Goal: Transaction & Acquisition: Purchase product/service

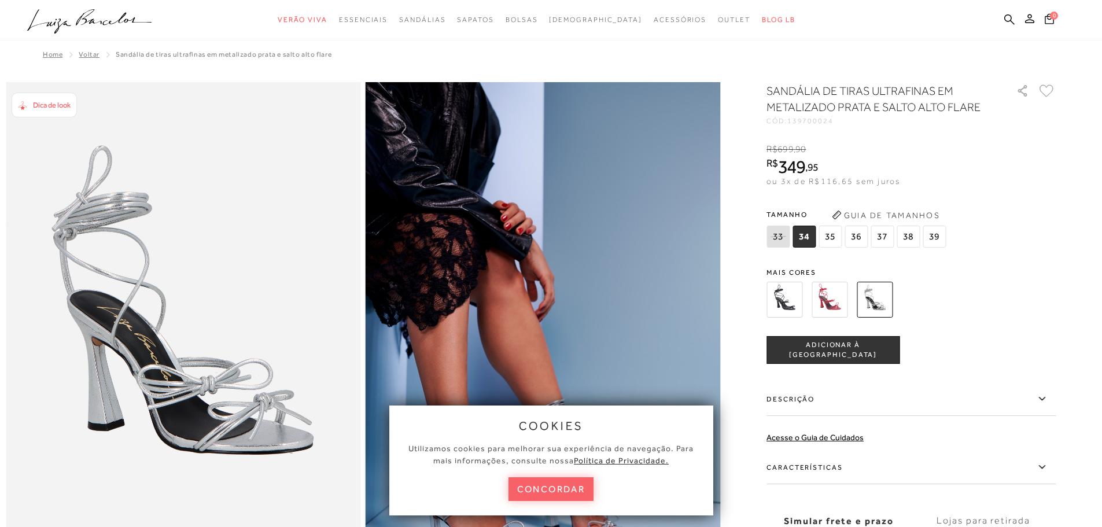
click at [888, 247] on span "37" at bounding box center [881, 237] width 23 height 22
click at [828, 317] on img at bounding box center [829, 300] width 36 height 36
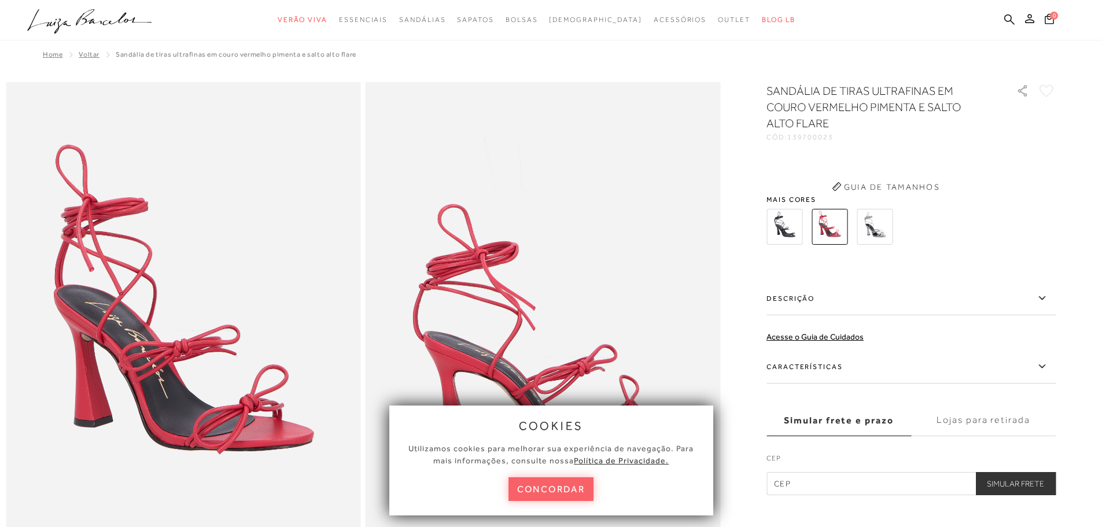
click at [836, 292] on label "Descrição" at bounding box center [910, 299] width 289 height 34
click at [0, 0] on input "Descrição" at bounding box center [0, 0] width 0 height 0
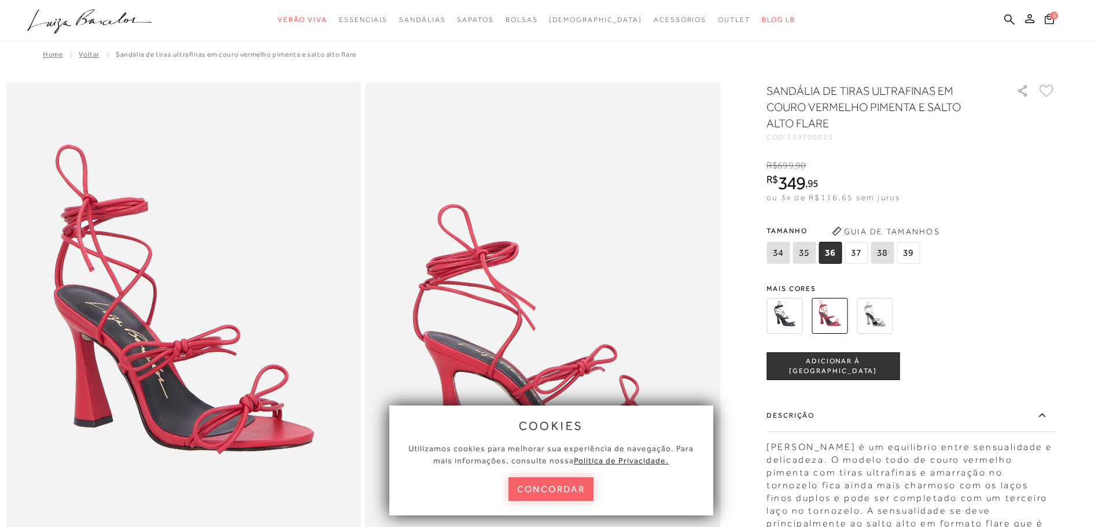
click at [798, 308] on img at bounding box center [784, 316] width 36 height 36
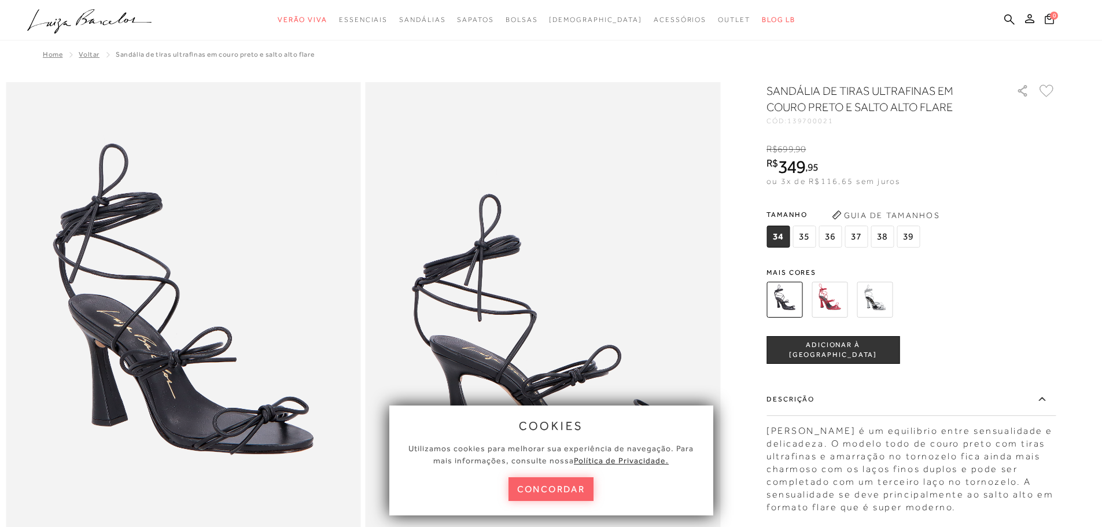
click at [865, 300] on img at bounding box center [874, 300] width 36 height 36
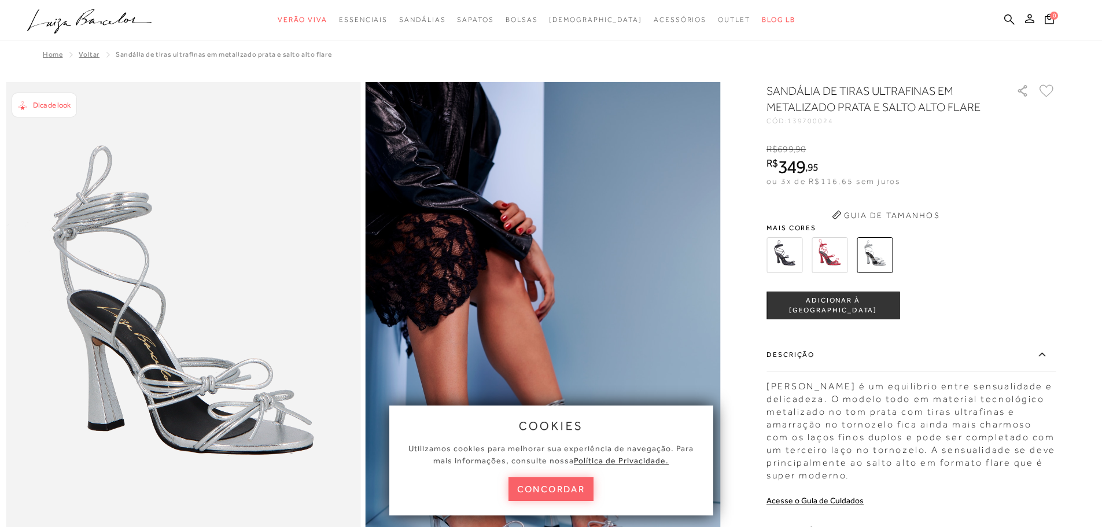
scroll to position [116, 0]
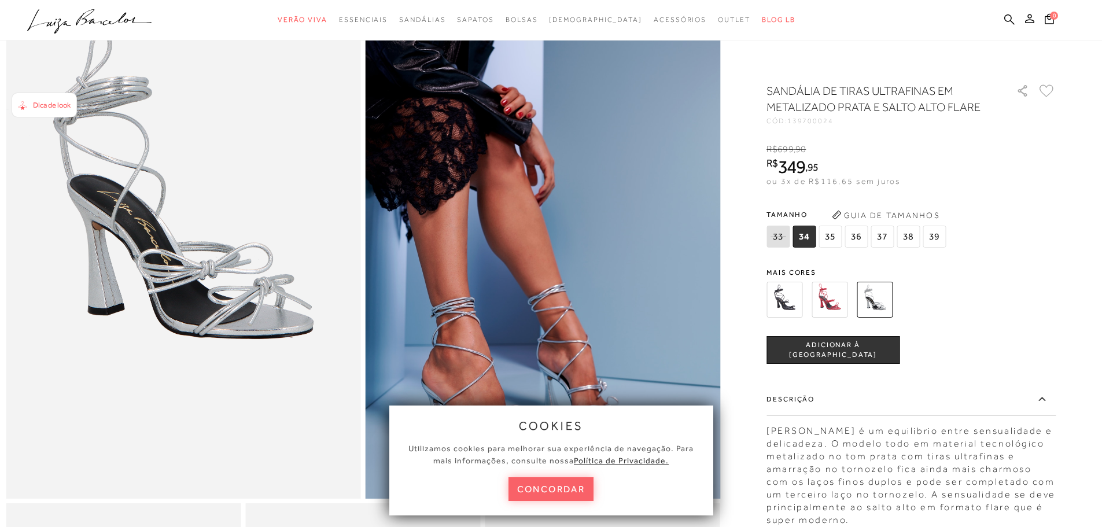
click at [547, 476] on div "cookies Utilizamos cookies para melhorar sua experiência de navegação. Para mai…" at bounding box center [551, 460] width 324 height 110
click at [542, 490] on button "concordar" at bounding box center [551, 489] width 86 height 24
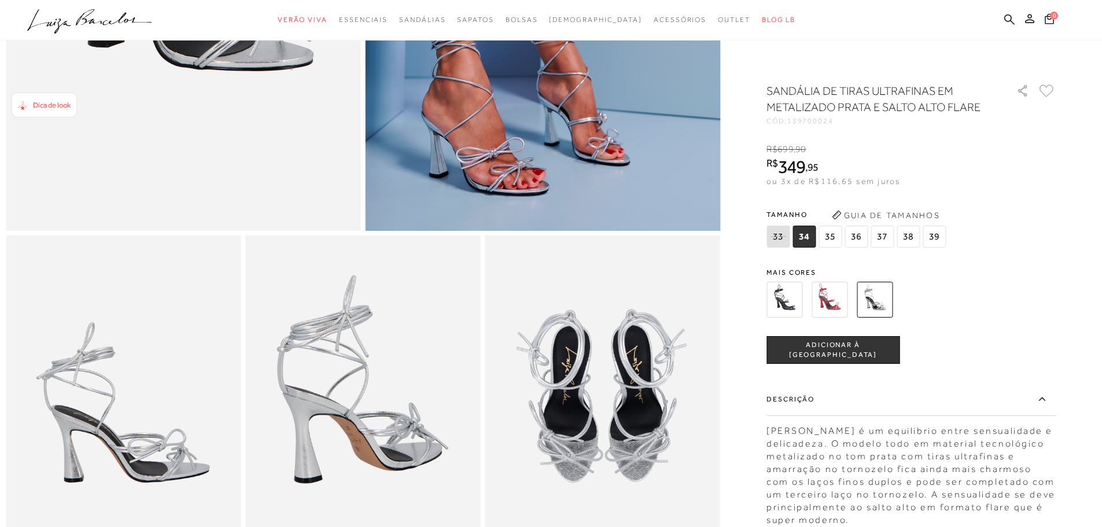
scroll to position [36, 0]
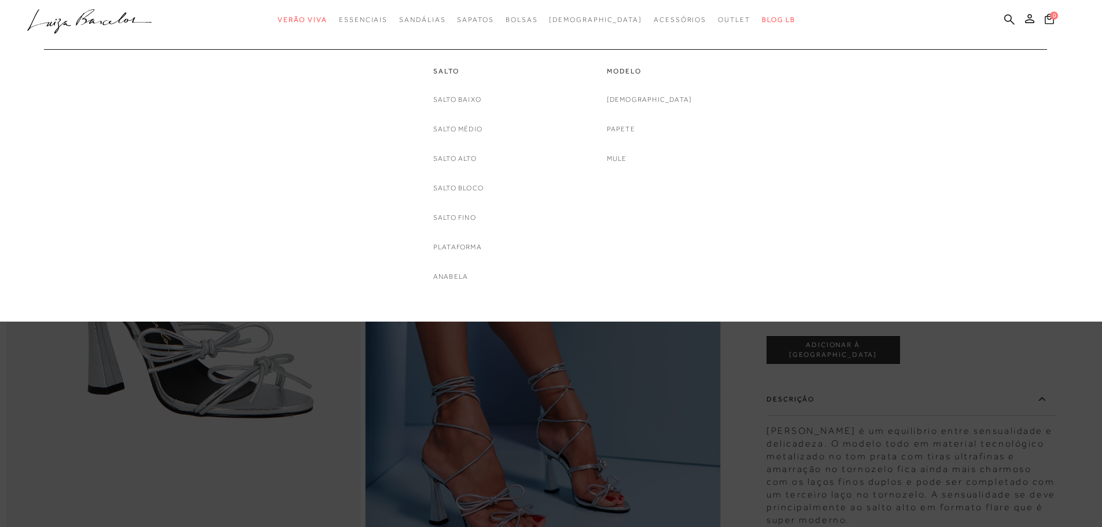
click at [444, 132] on link "Salto Médio" at bounding box center [457, 129] width 49 height 12
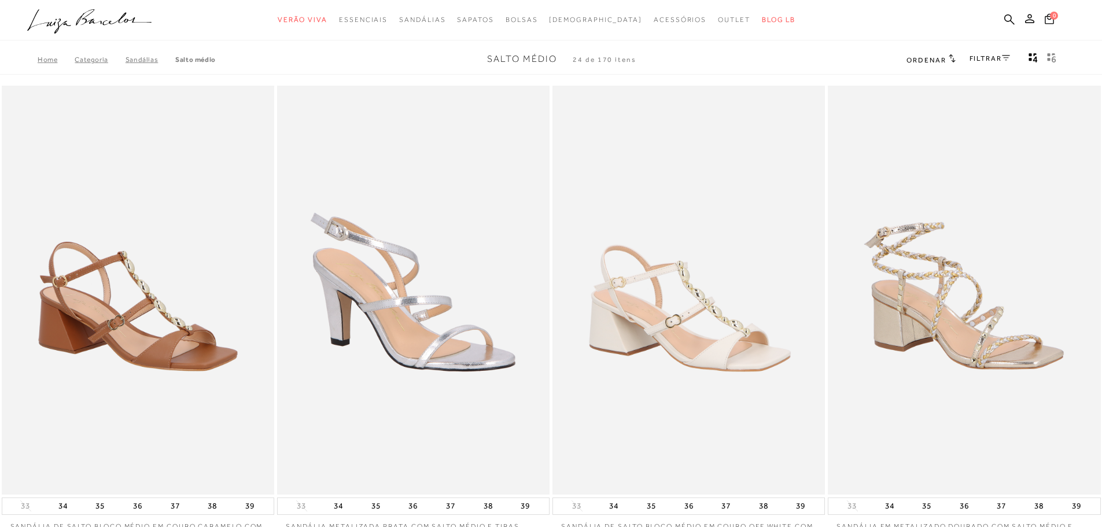
click at [932, 65] on div "Ordenar Ordenar por Padrão Lançamentos [GEOGRAPHIC_DATA] Menor preço" at bounding box center [930, 59] width 49 height 15
click at [941, 58] on span "Ordenar" at bounding box center [925, 60] width 39 height 8
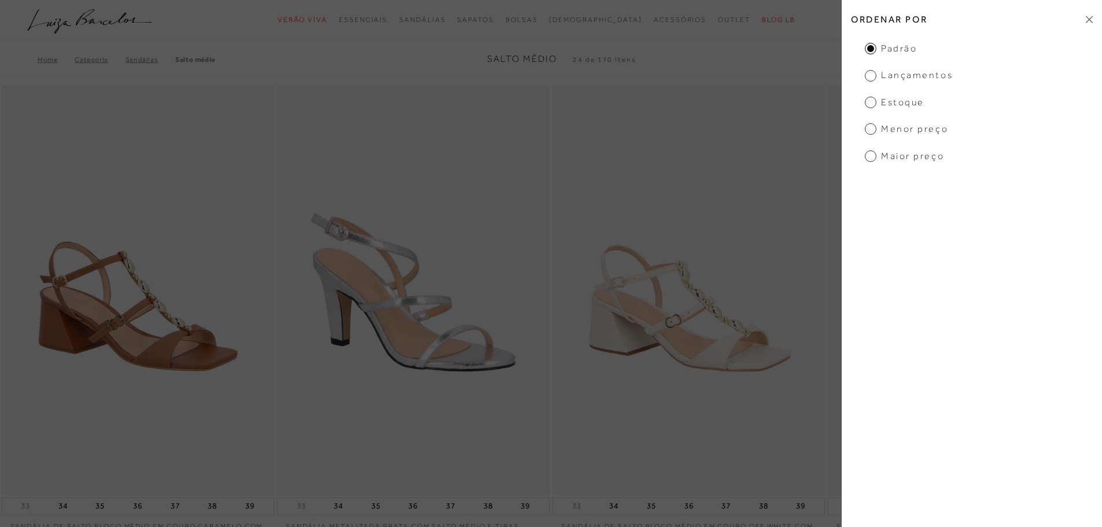
click at [1084, 19] on h2 "Ordenar por" at bounding box center [971, 19] width 260 height 27
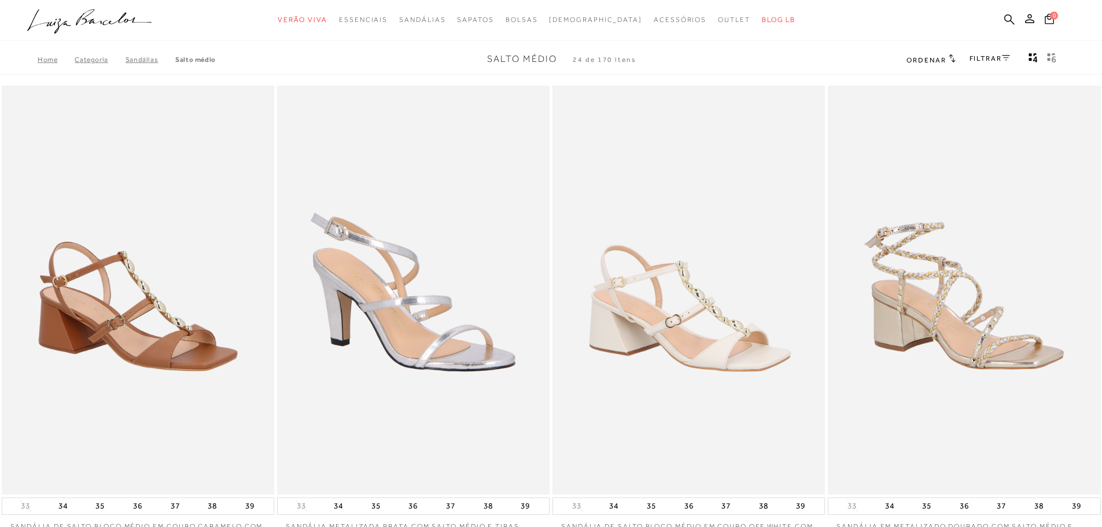
click at [1004, 54] on div "FILTRAR" at bounding box center [989, 59] width 40 height 15
click at [1002, 56] on icon at bounding box center [1006, 57] width 8 height 5
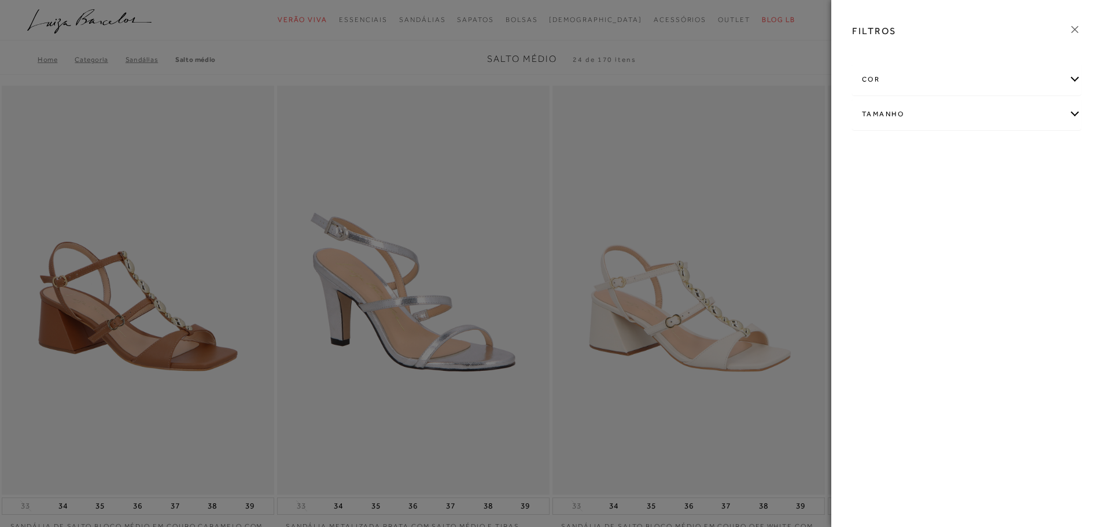
click at [983, 72] on div "cor" at bounding box center [966, 79] width 228 height 31
click at [881, 208] on div "ANIMAL PRINT AZUL BEGE +" at bounding box center [966, 153] width 228 height 117
click at [878, 202] on span "+ Ver mais..." at bounding box center [880, 197] width 38 height 13
click at [867, 194] on span "+ Ver mais..." at bounding box center [880, 197] width 38 height 13
click at [881, 198] on link "Ver mais..." at bounding box center [882, 197] width 31 height 9
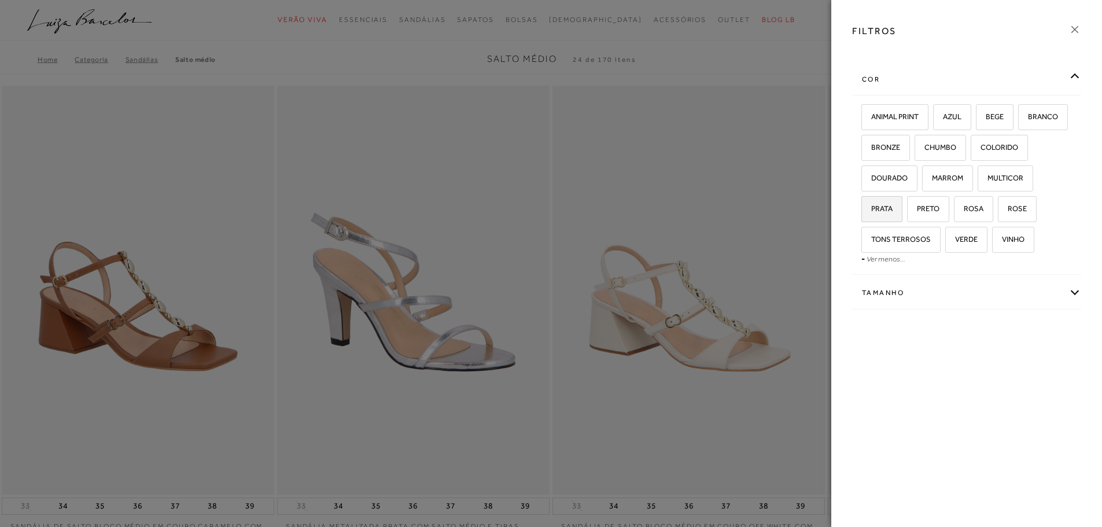
click at [880, 217] on label "PRATA" at bounding box center [882, 209] width 40 height 25
click at [871, 216] on input "PRATA" at bounding box center [865, 211] width 12 height 12
checkbox input "true"
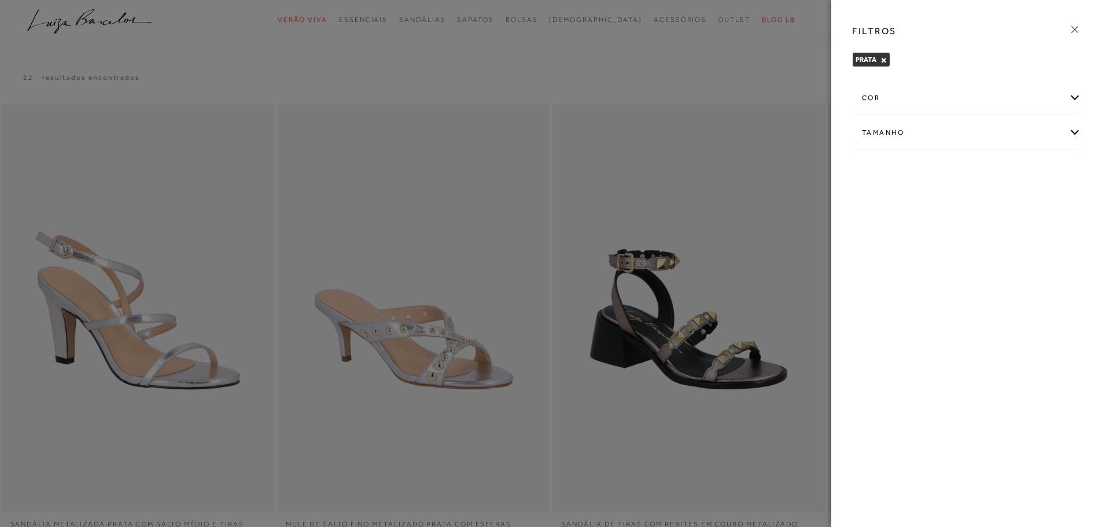
click at [1073, 31] on icon at bounding box center [1074, 29] width 13 height 13
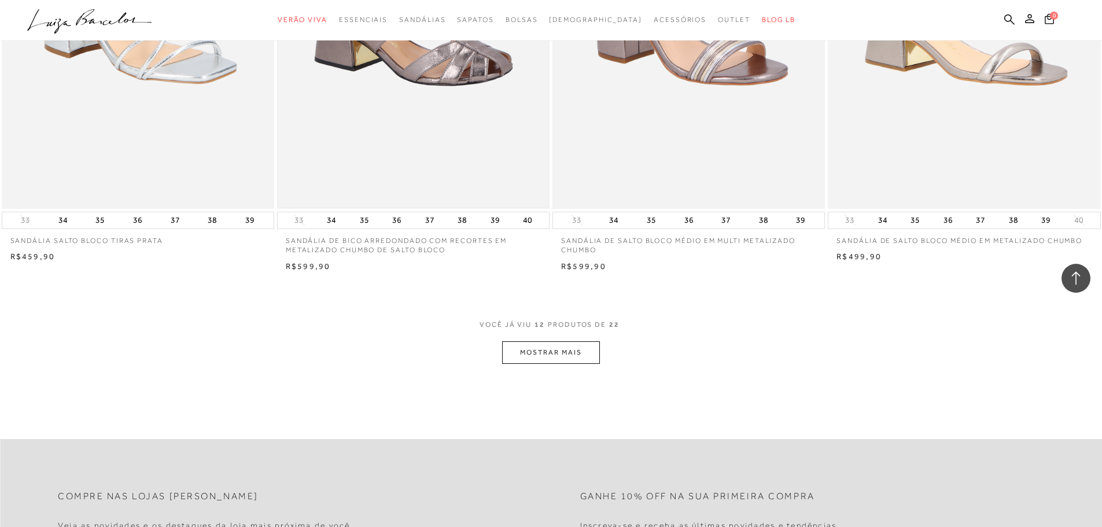
scroll to position [1388, 0]
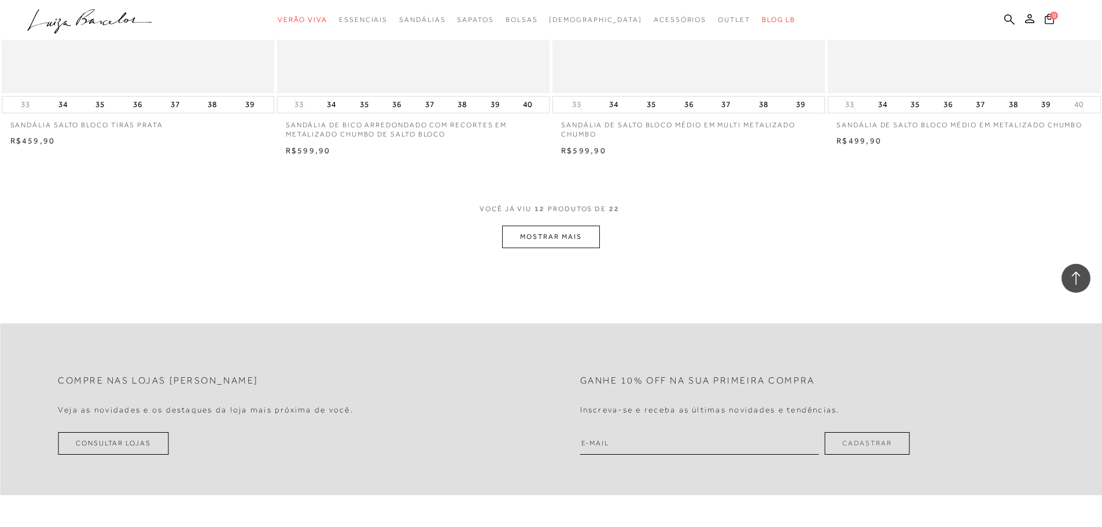
click at [569, 244] on button "MOSTRAR MAIS" at bounding box center [550, 237] width 97 height 23
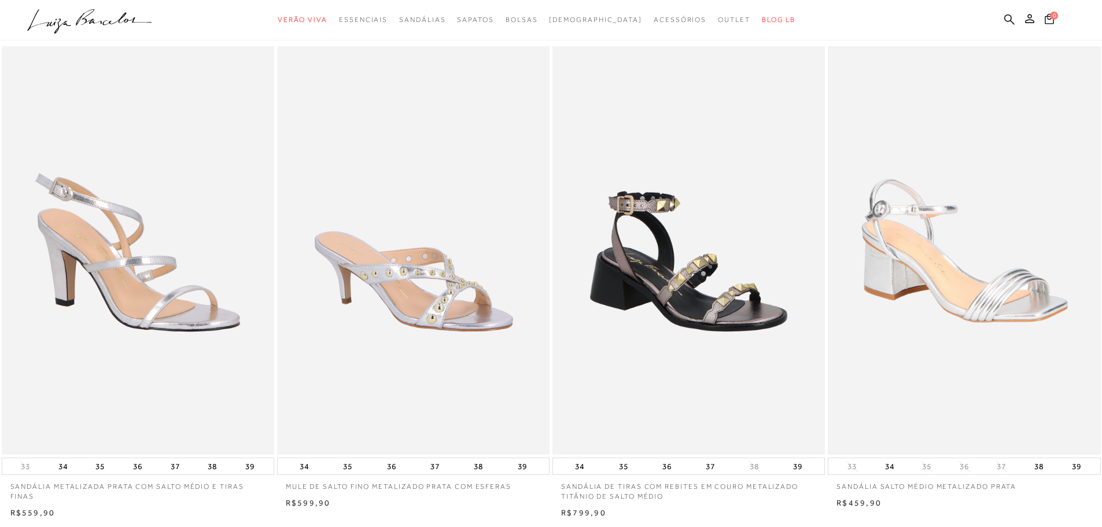
scroll to position [0, 0]
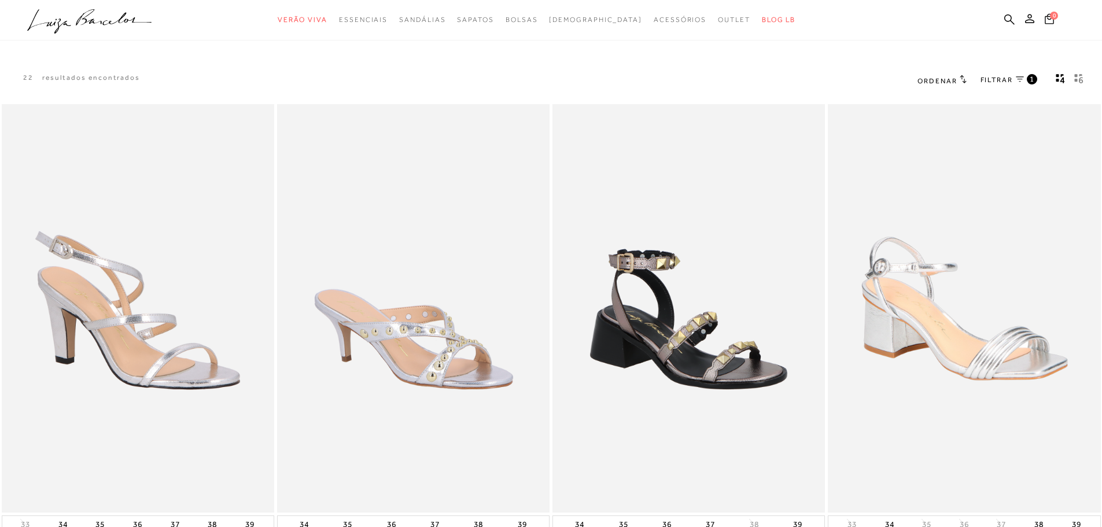
click at [1029, 76] on span "1" at bounding box center [1031, 79] width 5 height 10
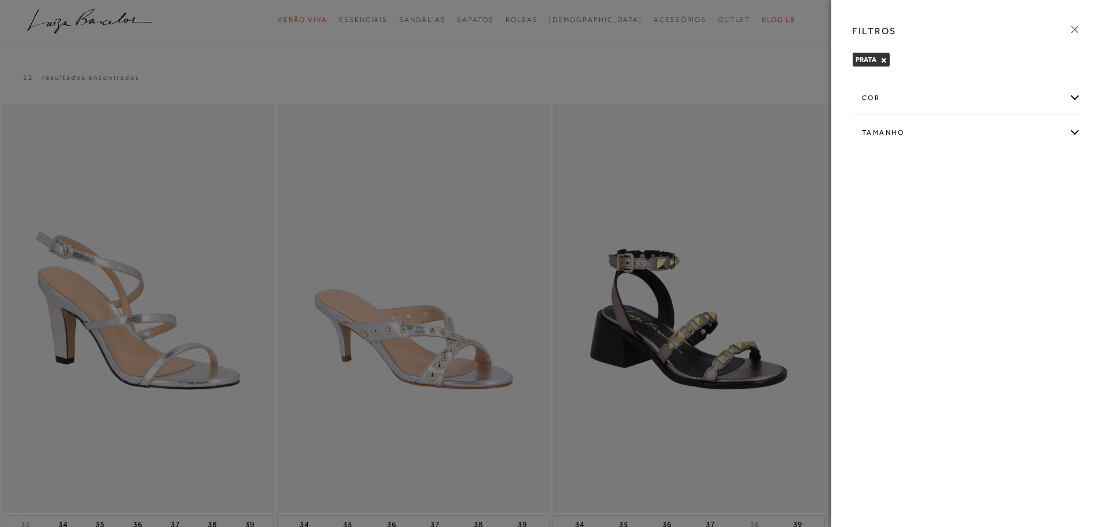
click at [1008, 100] on div "cor" at bounding box center [966, 98] width 228 height 31
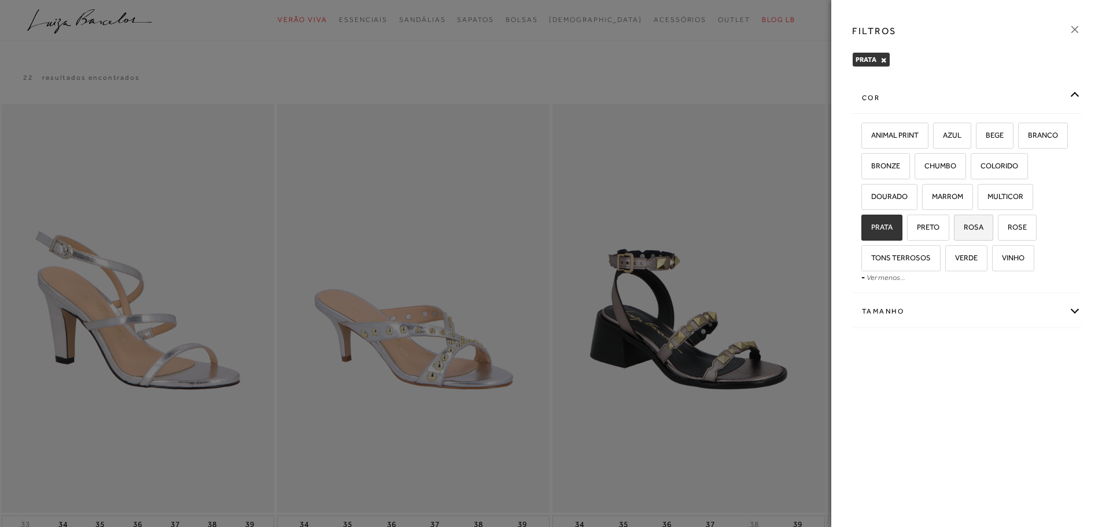
click at [984, 238] on label "ROSA" at bounding box center [973, 227] width 38 height 25
click at [963, 235] on input "ROSA" at bounding box center [958, 229] width 12 height 12
checkbox input "true"
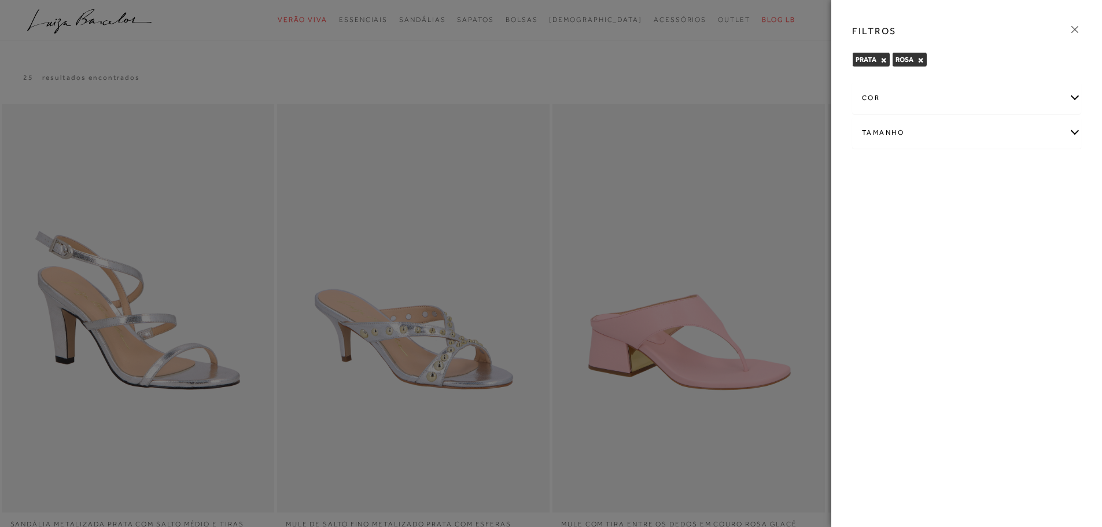
click at [653, 83] on div at bounding box center [551, 263] width 1102 height 527
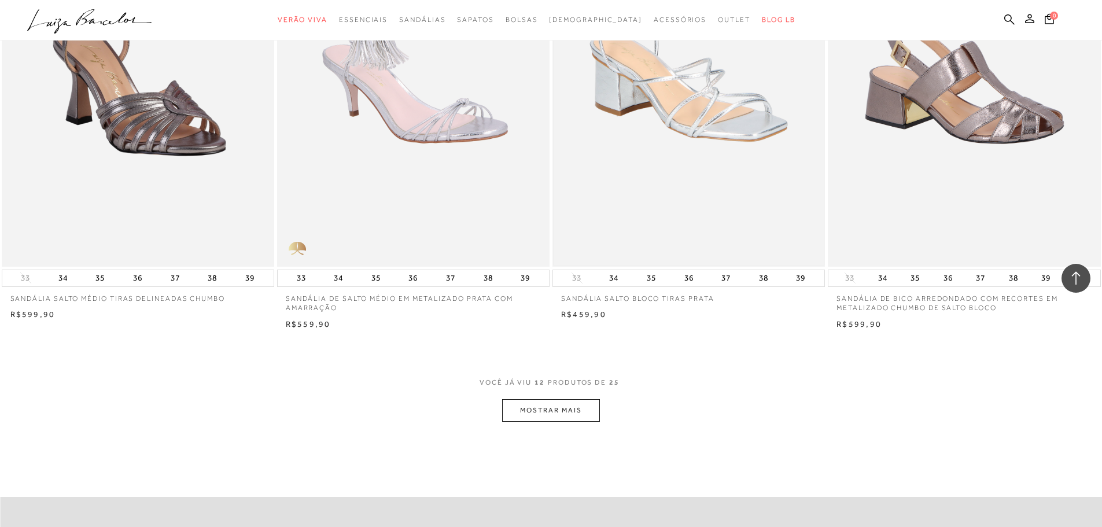
scroll to position [1272, 0]
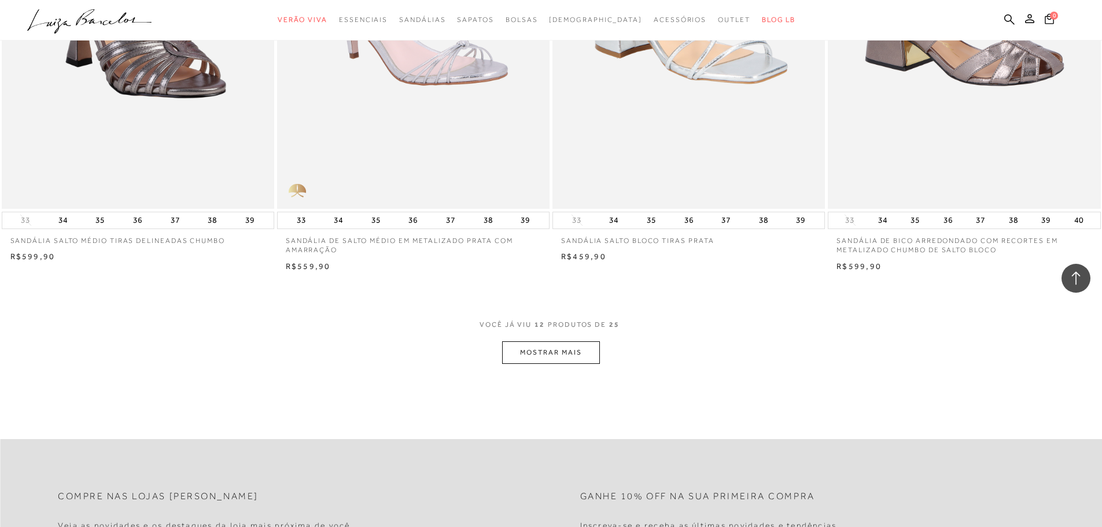
click at [557, 355] on button "MOSTRAR MAIS" at bounding box center [550, 352] width 97 height 23
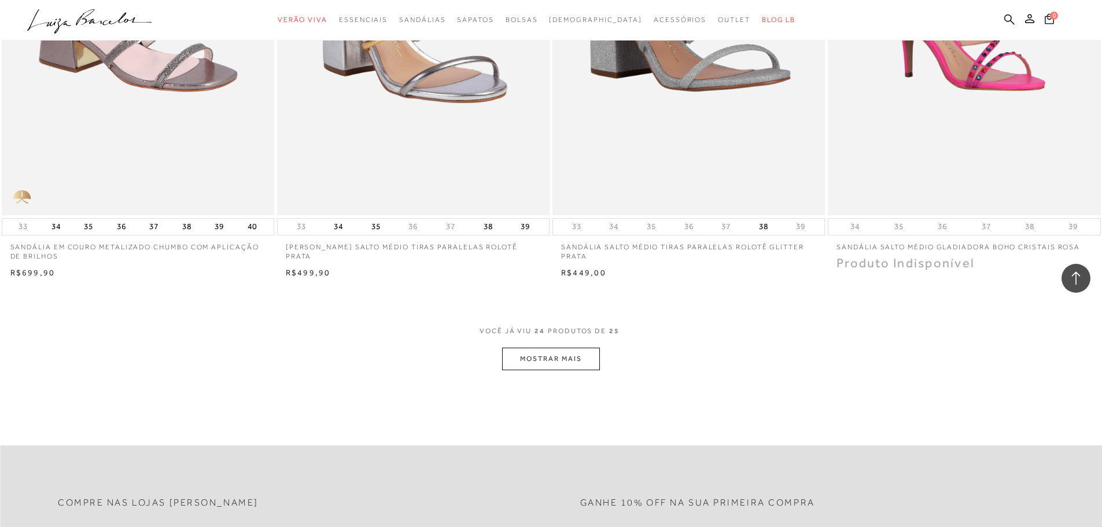
scroll to position [2776, 0]
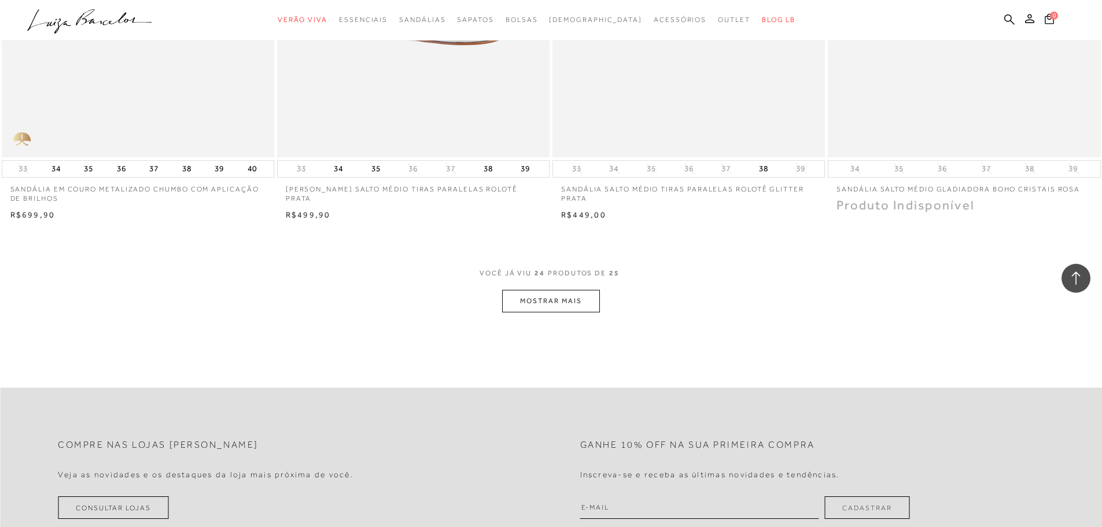
click at [561, 299] on button "MOSTRAR MAIS" at bounding box center [550, 301] width 97 height 23
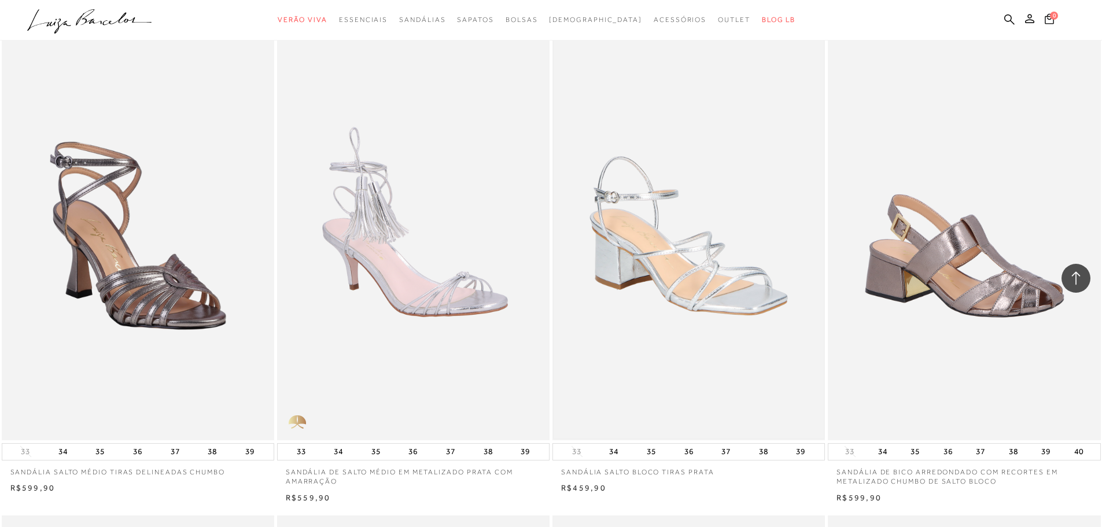
scroll to position [636, 0]
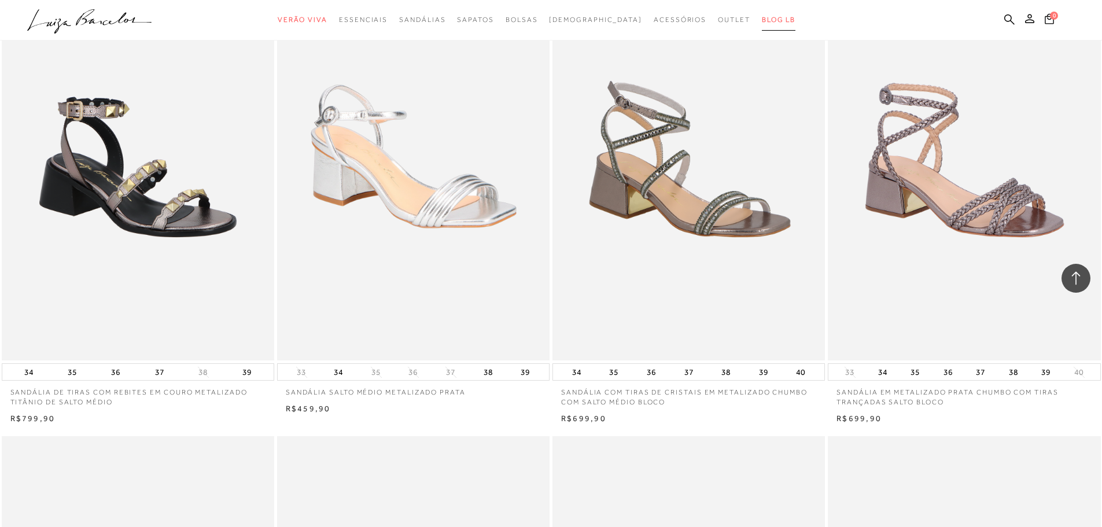
click at [762, 19] on span "BLOG LB" at bounding box center [779, 20] width 34 height 8
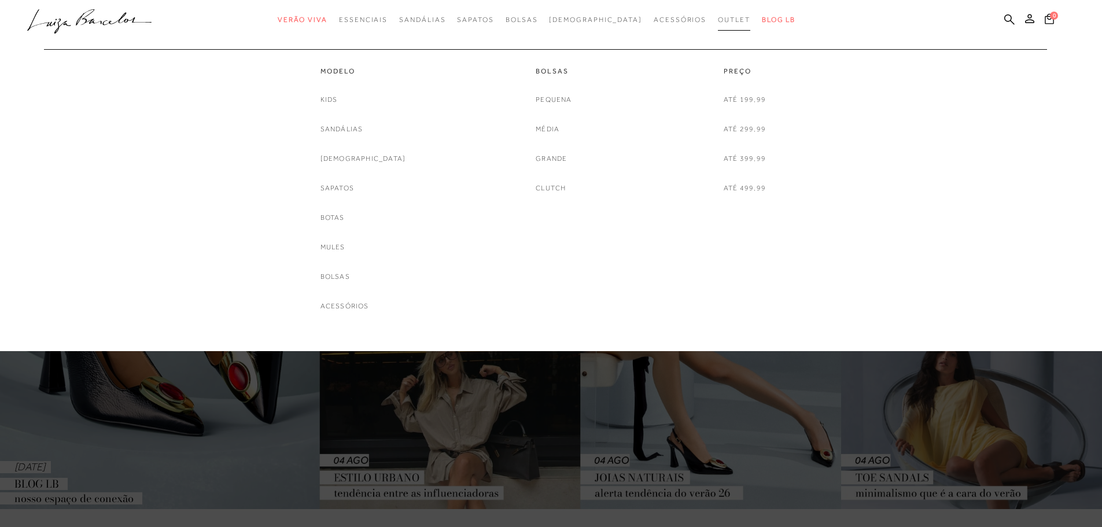
click at [718, 21] on span "Outlet" at bounding box center [734, 20] width 32 height 8
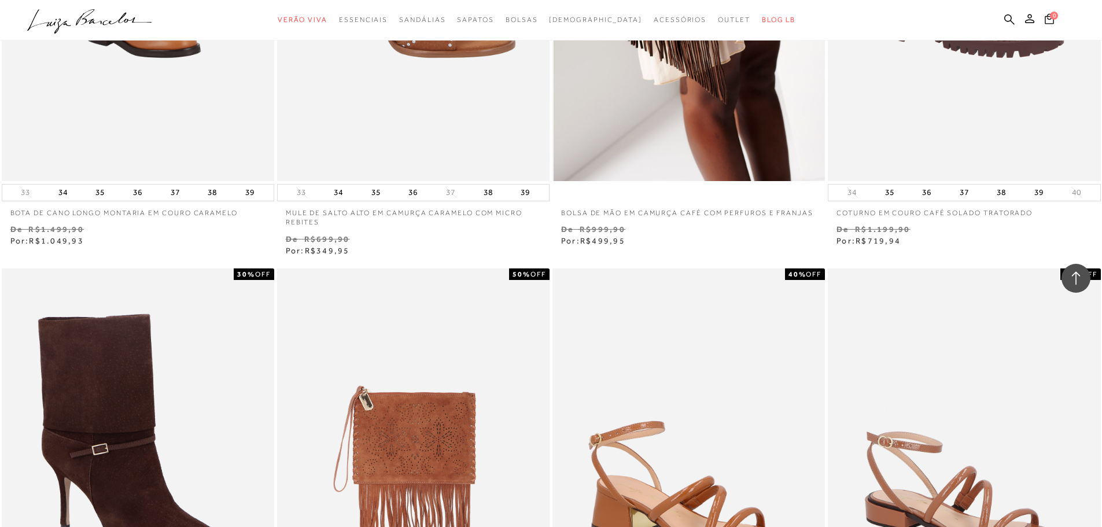
scroll to position [520, 0]
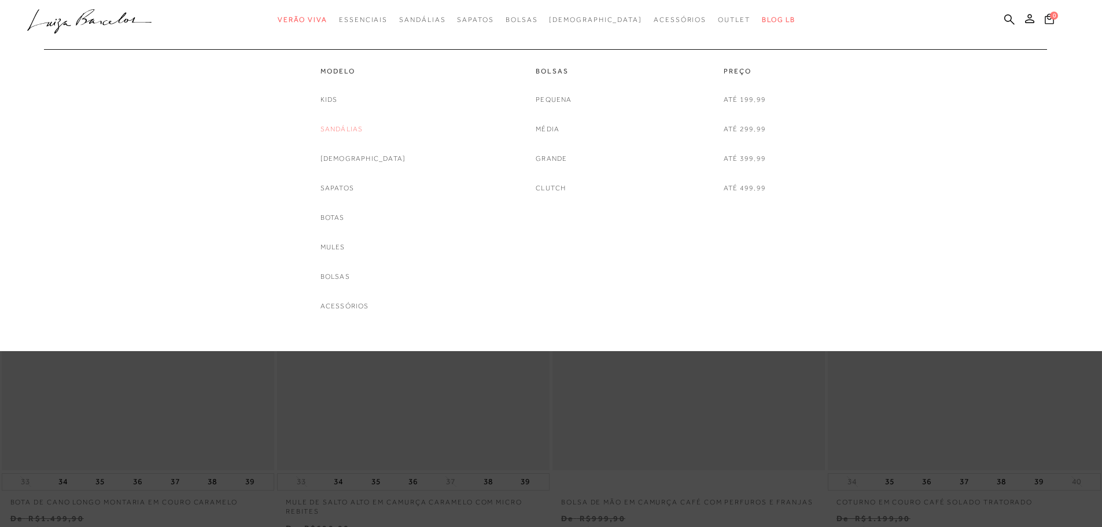
click at [359, 132] on link "Sandálias" at bounding box center [341, 129] width 43 height 12
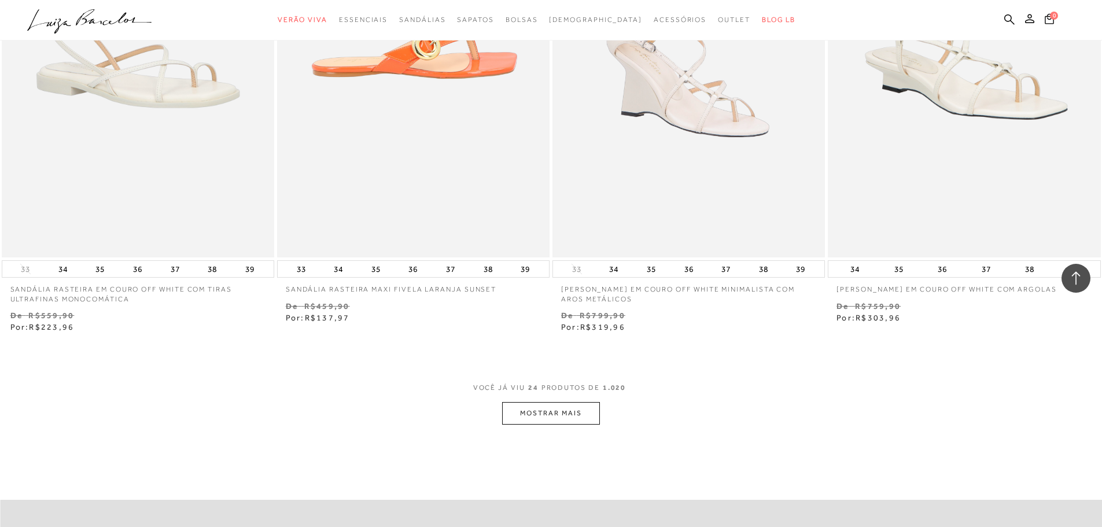
scroll to position [2776, 0]
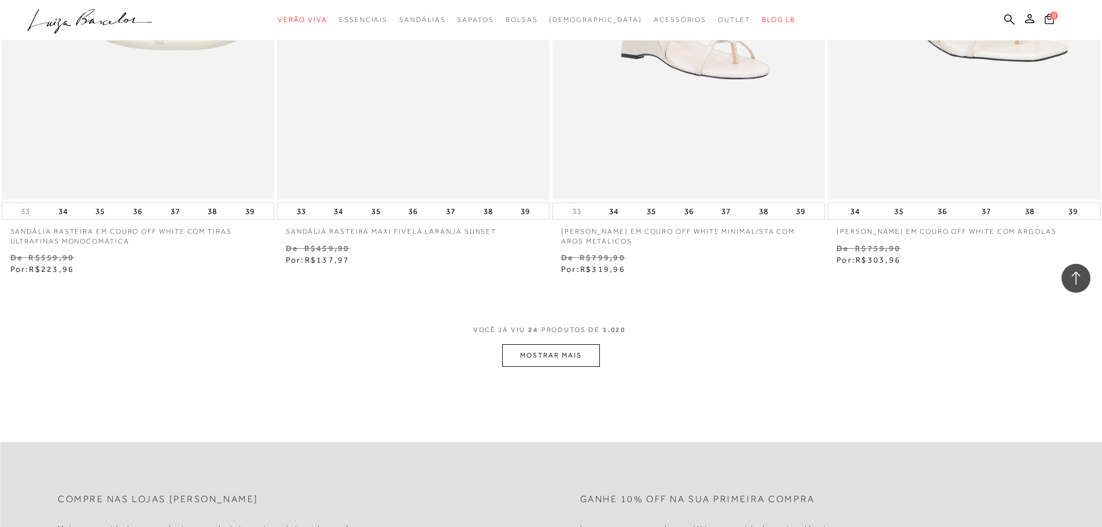
click at [527, 356] on button "MOSTRAR MAIS" at bounding box center [550, 355] width 97 height 23
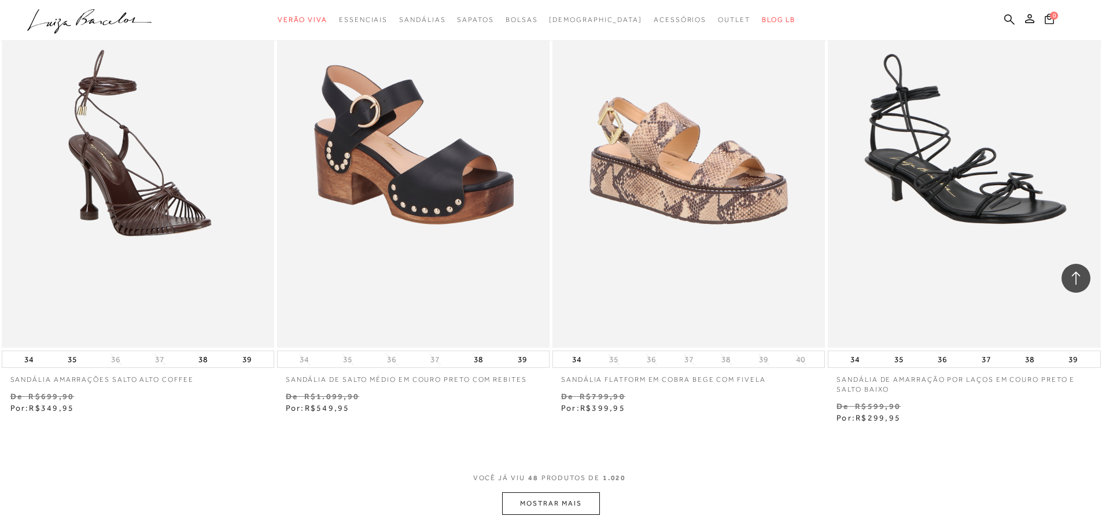
scroll to position [5720, 0]
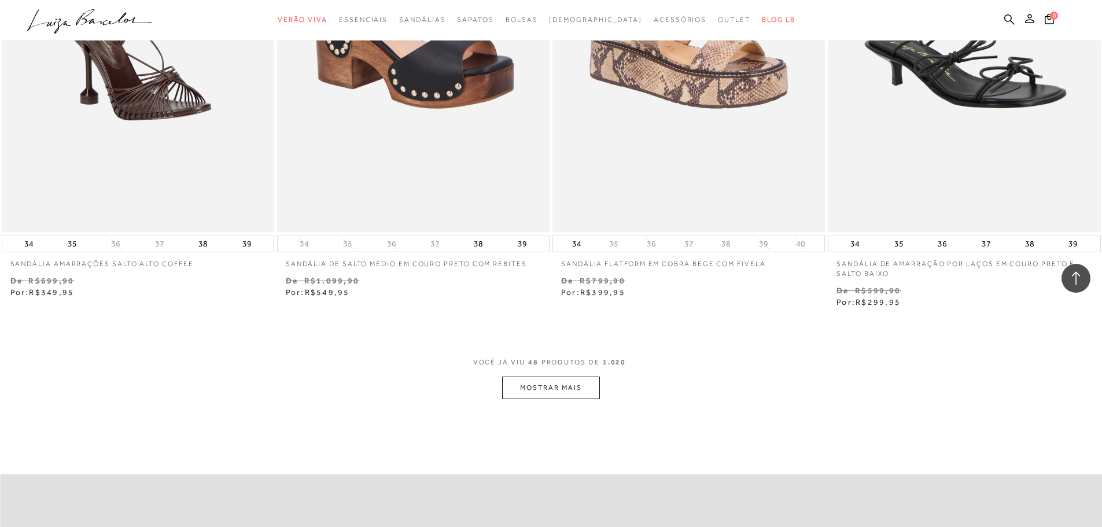
click at [556, 384] on button "MOSTRAR MAIS" at bounding box center [550, 387] width 97 height 23
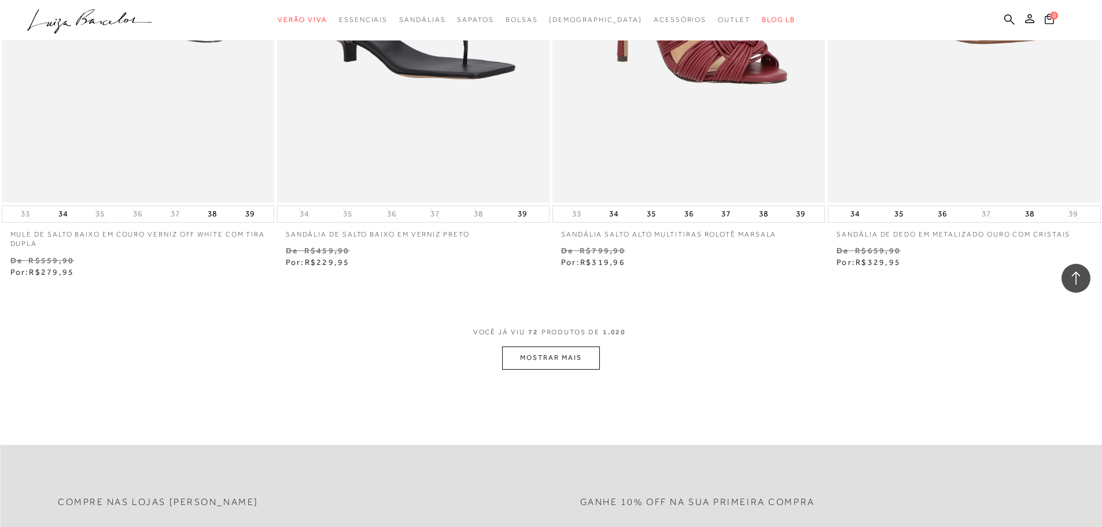
scroll to position [8843, 0]
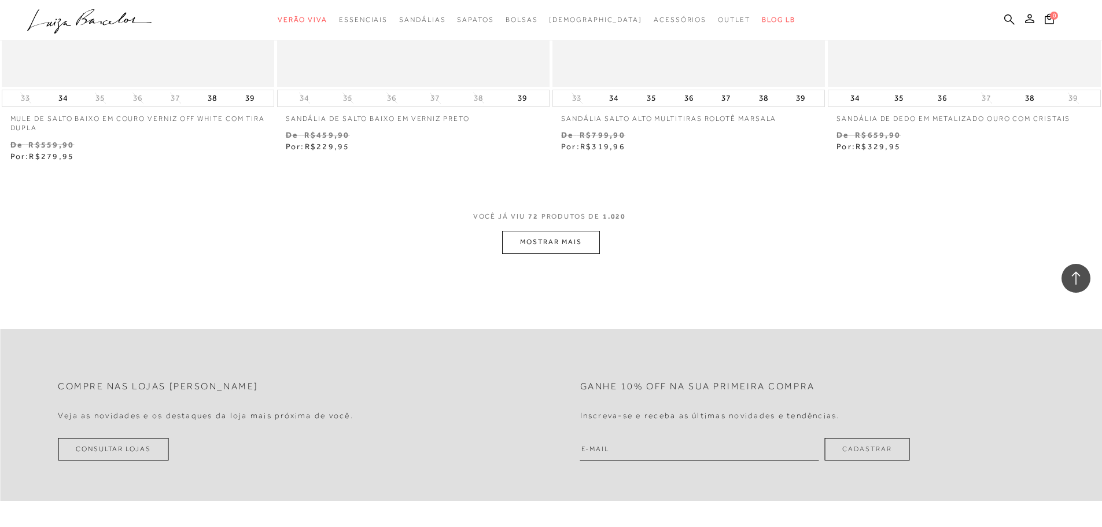
click at [551, 252] on button "MOSTRAR MAIS" at bounding box center [550, 242] width 97 height 23
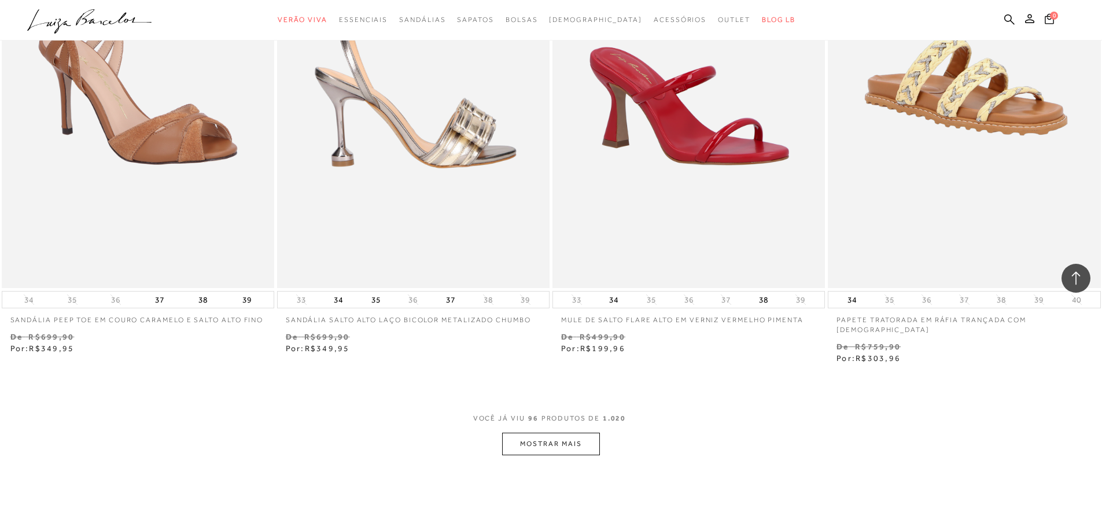
scroll to position [11966, 0]
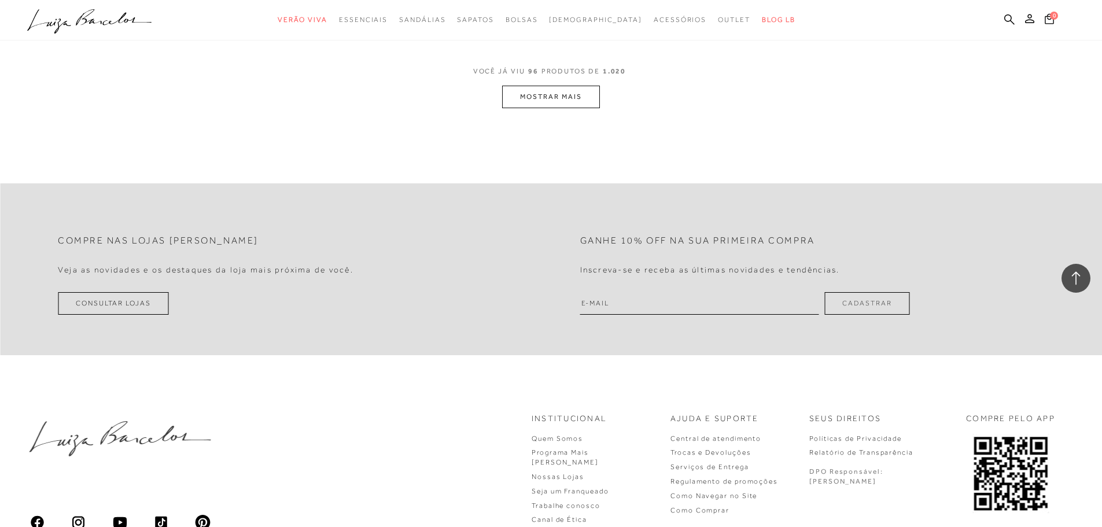
click at [521, 93] on button "MOSTRAR MAIS" at bounding box center [550, 97] width 97 height 23
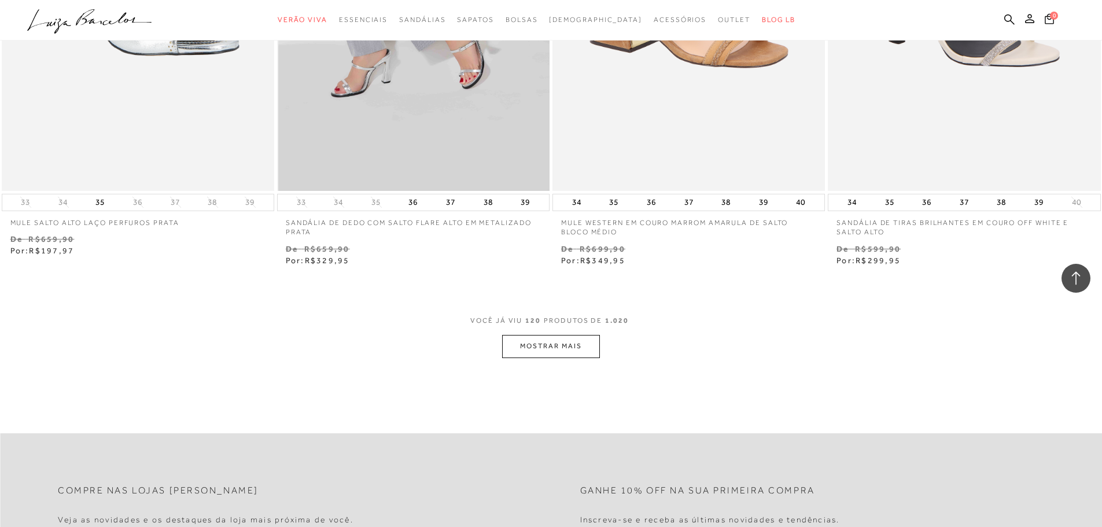
scroll to position [14799, 0]
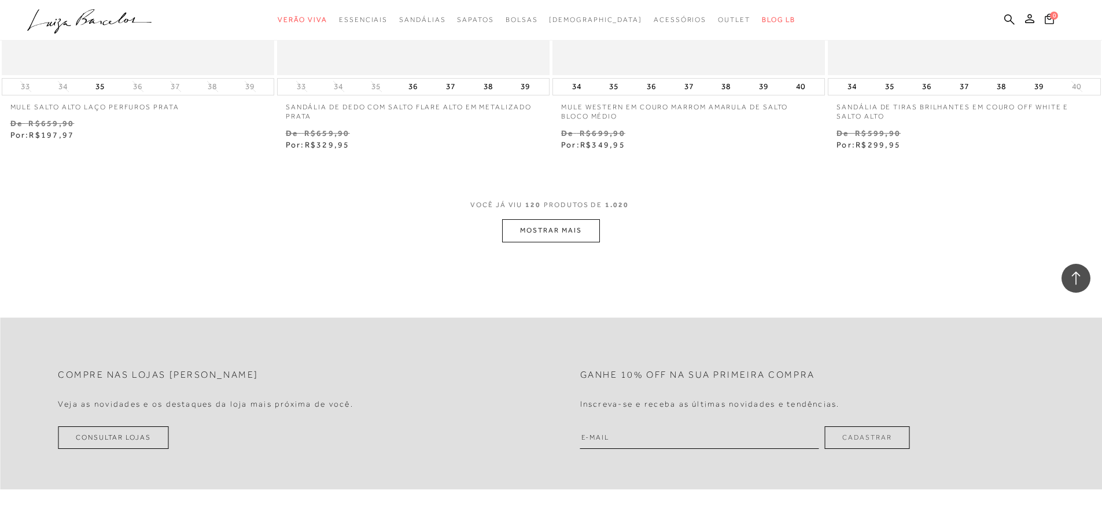
click at [514, 219] on button "MOSTRAR MAIS" at bounding box center [550, 230] width 97 height 23
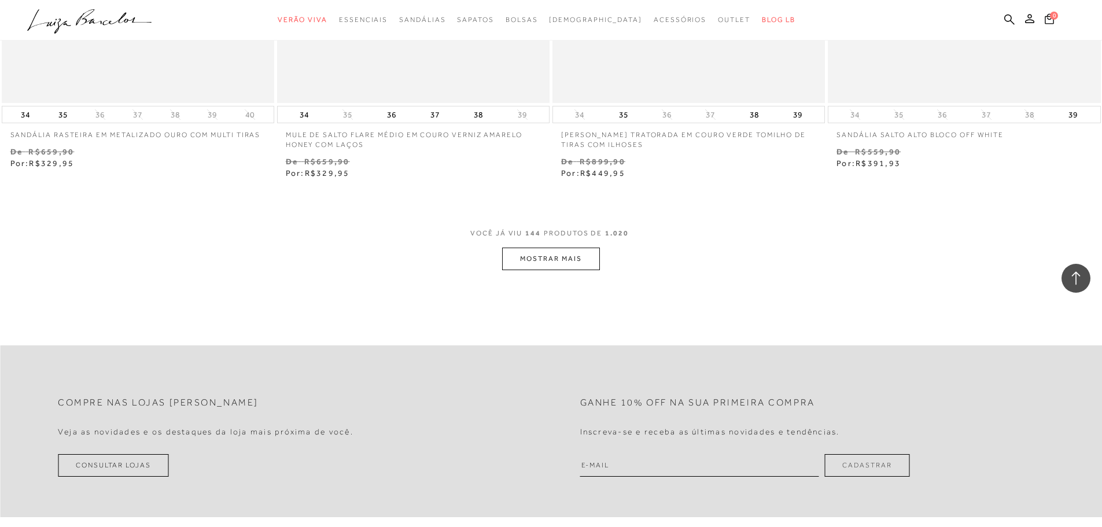
scroll to position [17806, 0]
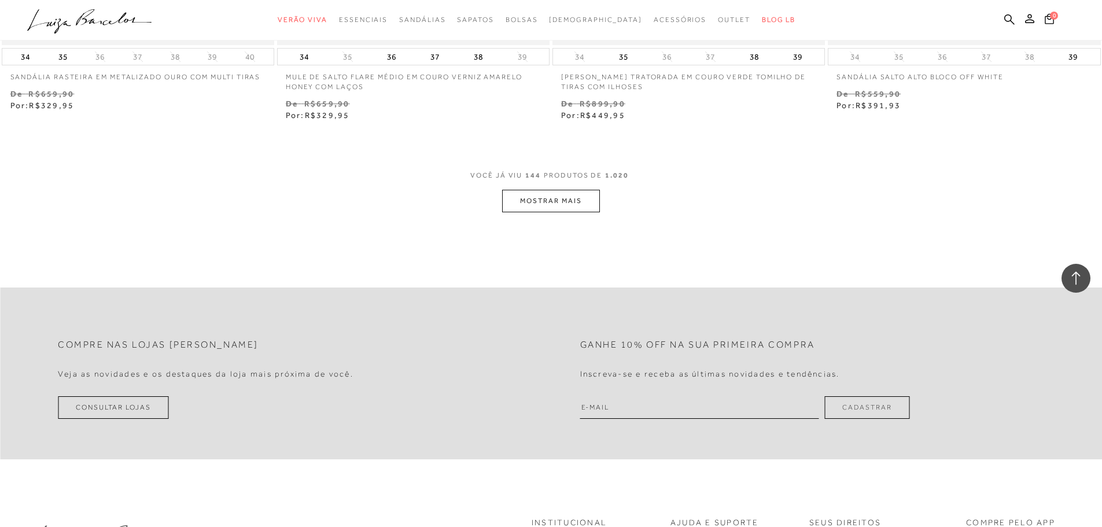
click at [546, 190] on button "MOSTRAR MAIS" at bounding box center [550, 201] width 97 height 23
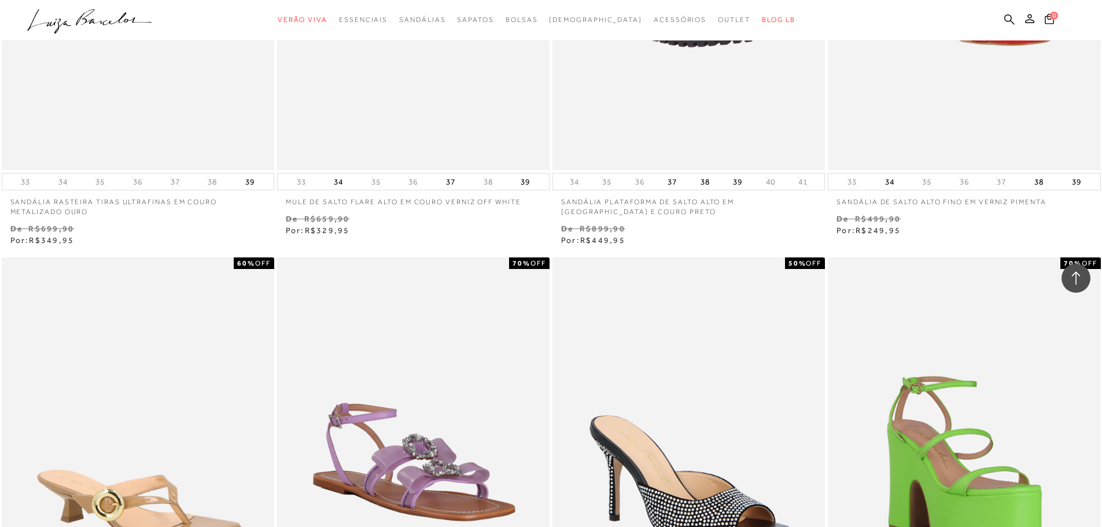
scroll to position [18963, 0]
